Goal: Find specific page/section: Find specific page/section

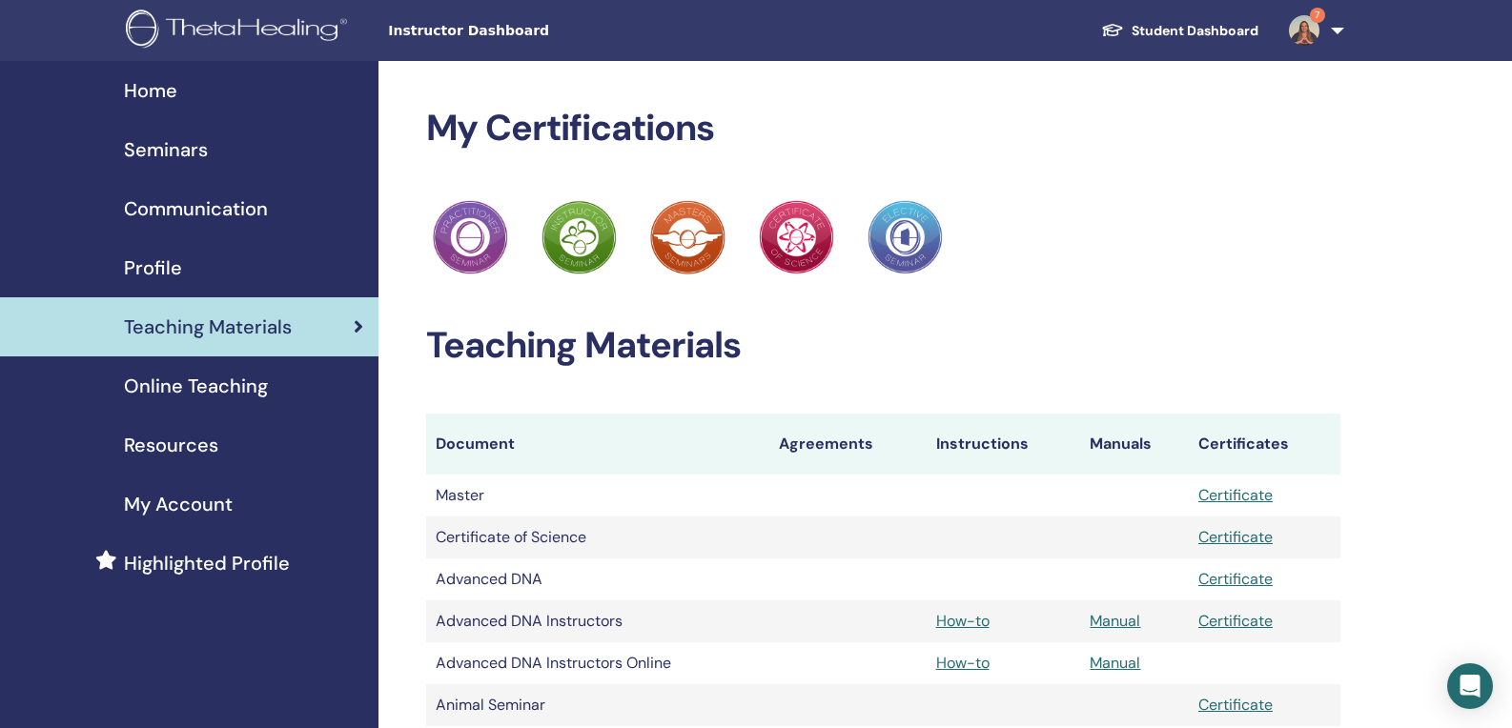
click at [973, 630] on td "How-to" at bounding box center [1004, 622] width 154 height 42
click at [975, 628] on link "How-to" at bounding box center [962, 621] width 53 height 20
click at [1342, 30] on link "7" at bounding box center [1313, 30] width 78 height 61
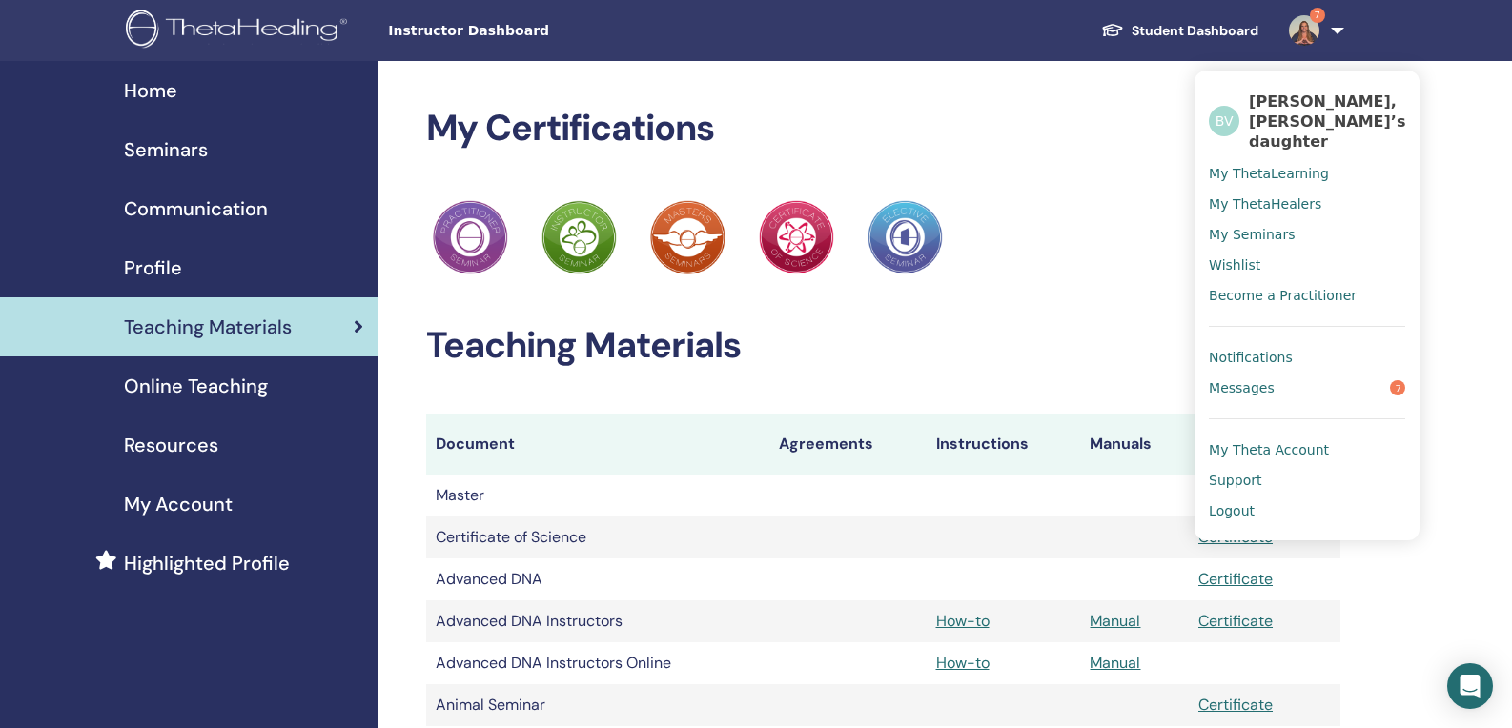
click at [1224, 472] on span "Support" at bounding box center [1235, 480] width 52 height 17
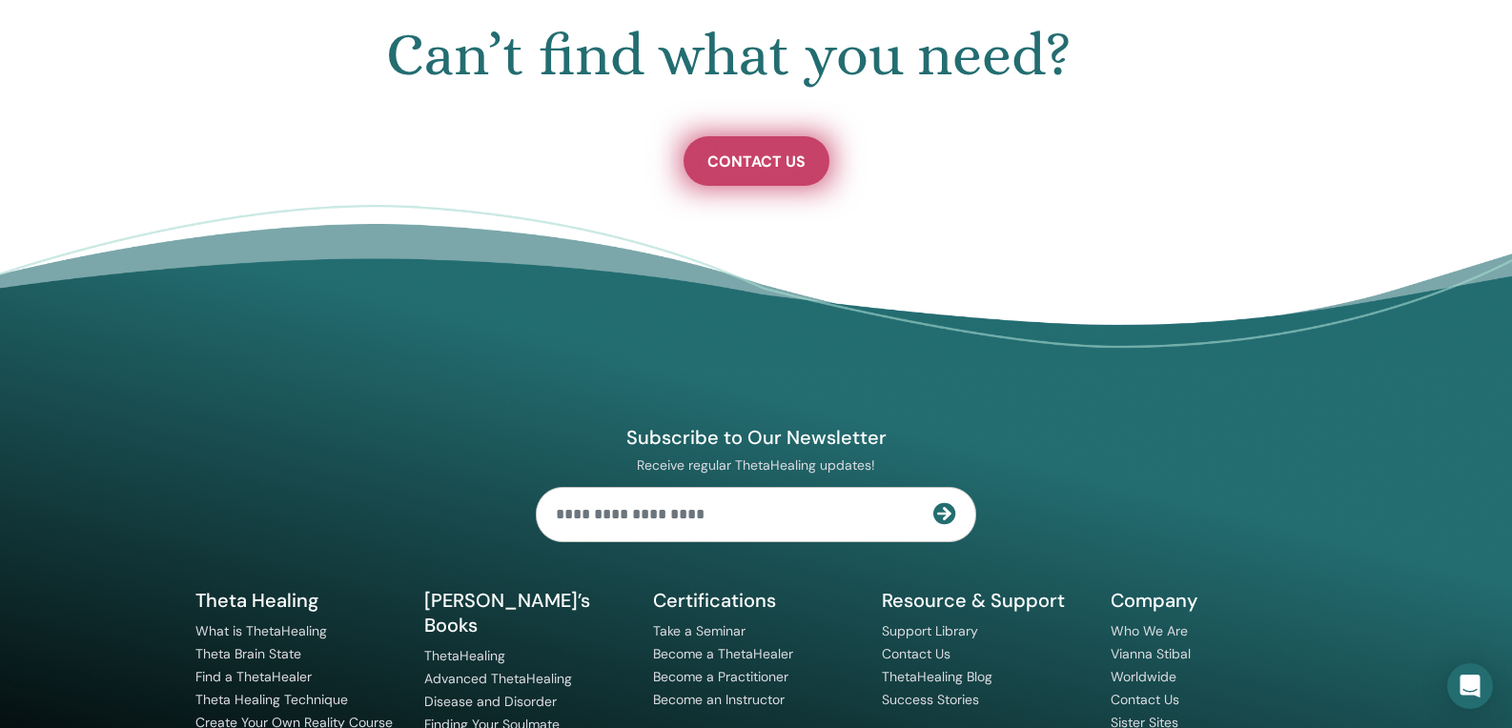
click at [758, 170] on link "Contact Us" at bounding box center [757, 161] width 146 height 50
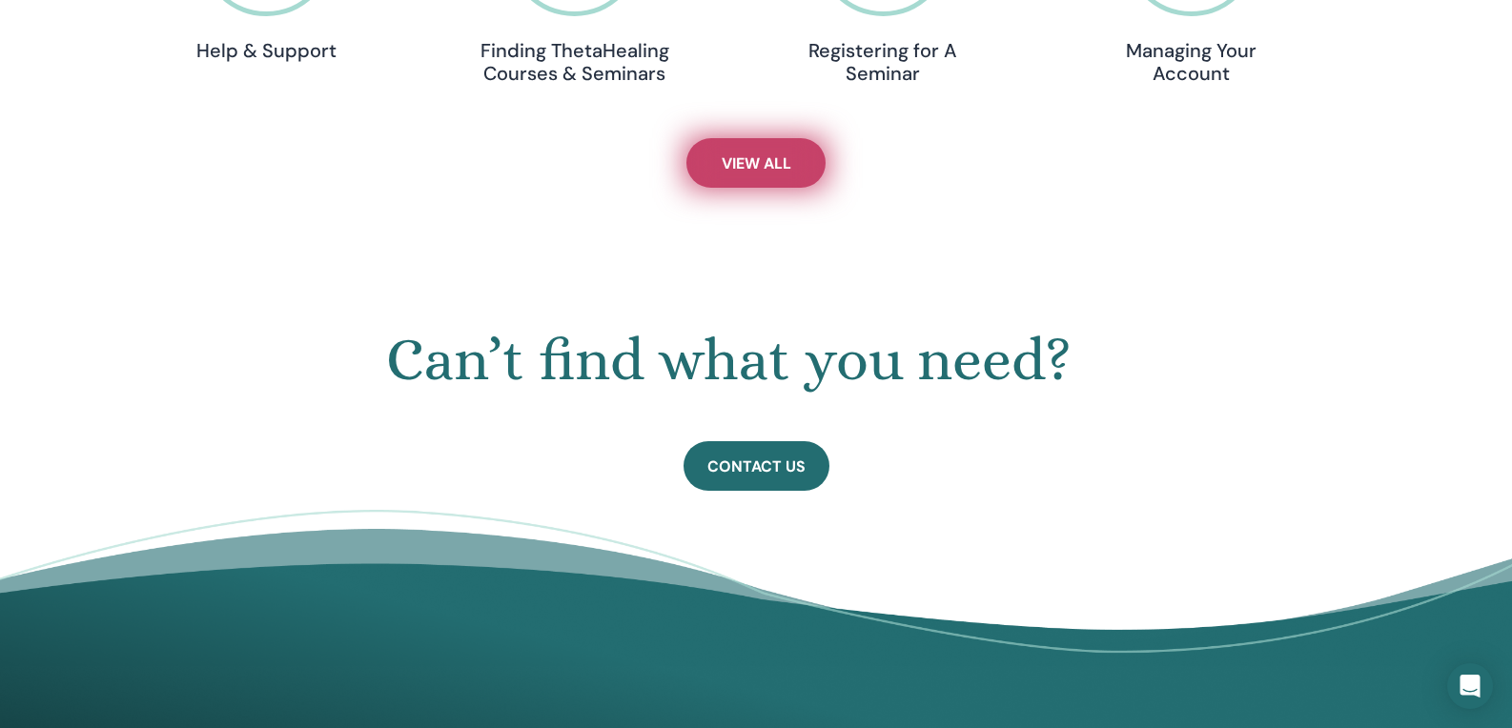
scroll to position [861, 0]
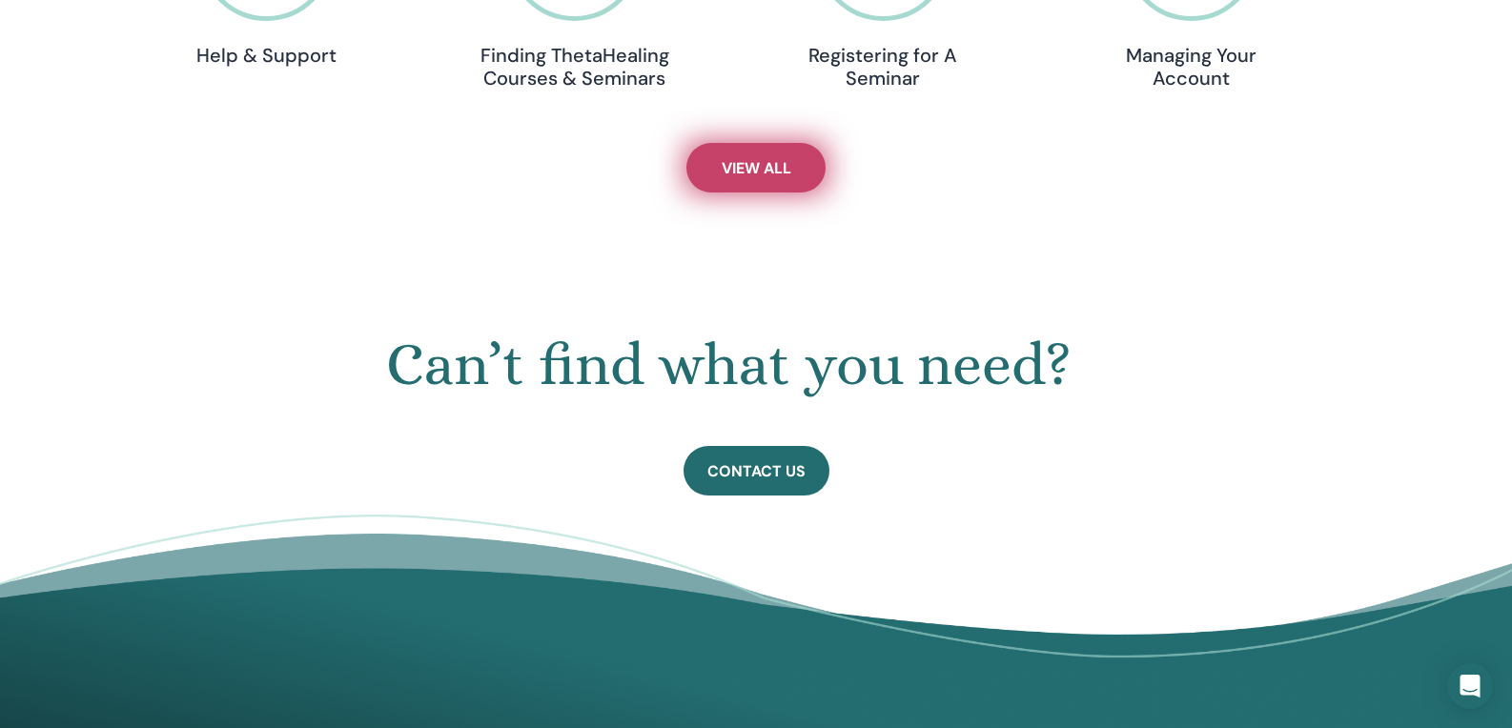
click at [796, 171] on link "View All" at bounding box center [755, 168] width 139 height 50
